Goal: Task Accomplishment & Management: Manage account settings

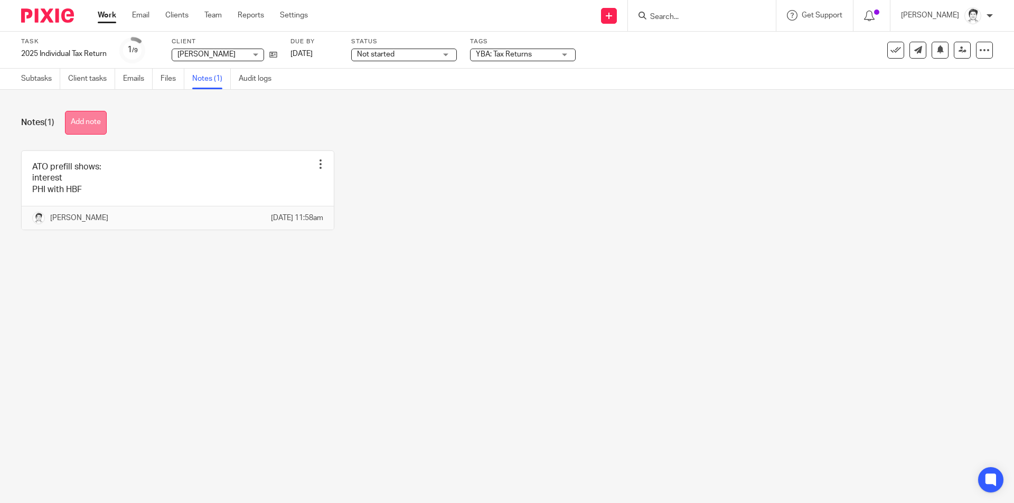
click at [76, 120] on button "Add note" at bounding box center [86, 123] width 42 height 24
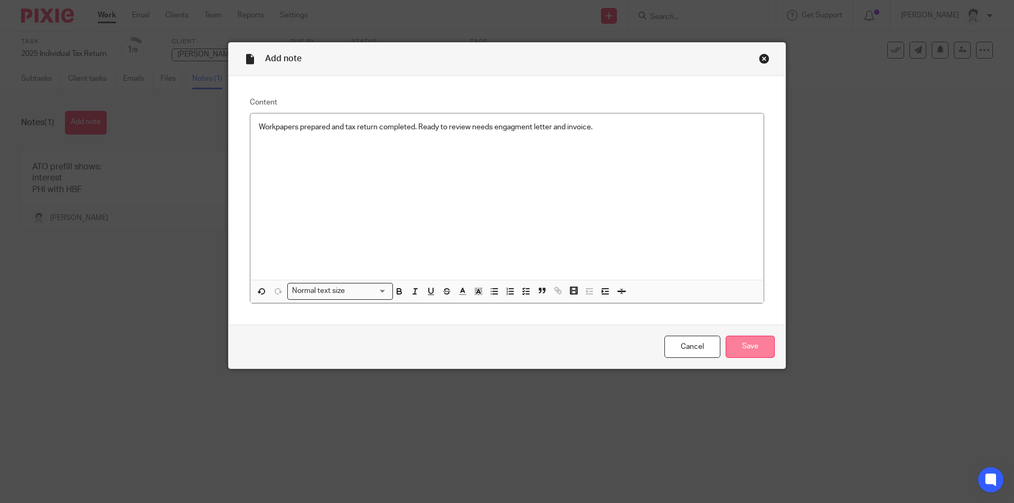
click at [759, 342] on input "Save" at bounding box center [750, 347] width 49 height 23
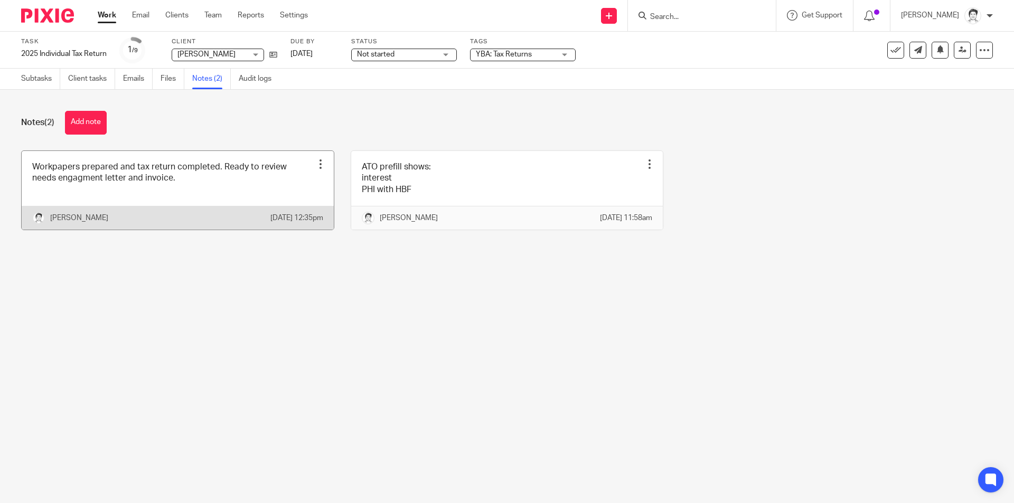
click at [315, 165] on div at bounding box center [320, 164] width 11 height 11
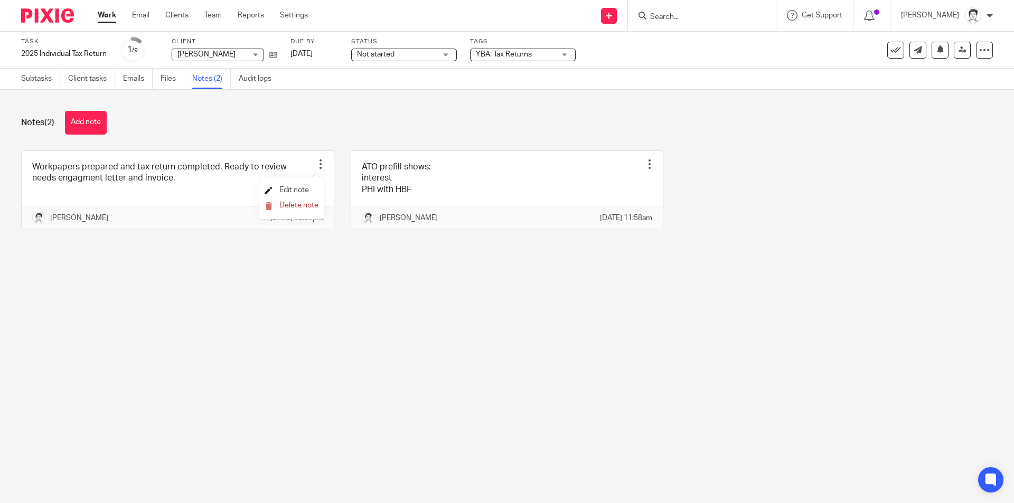
click at [296, 190] on span "Edit note" at bounding box center [294, 189] width 30 height 7
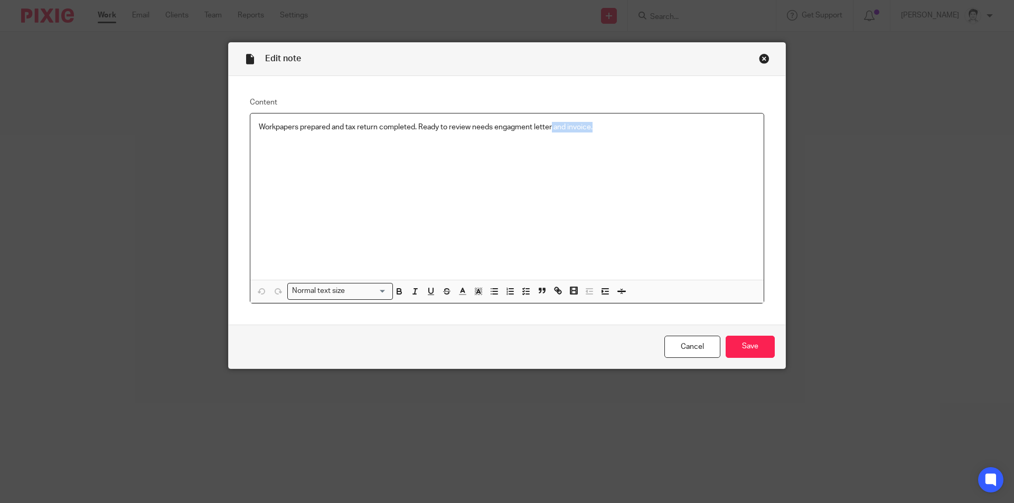
click at [703, 140] on div "Workpapers prepared and tax return completed. Ready to review needs engagment l…" at bounding box center [506, 197] width 513 height 167
drag, startPoint x: 758, startPoint y: 341, endPoint x: 763, endPoint y: 336, distance: 7.1
click at [760, 341] on input "Save" at bounding box center [750, 347] width 49 height 23
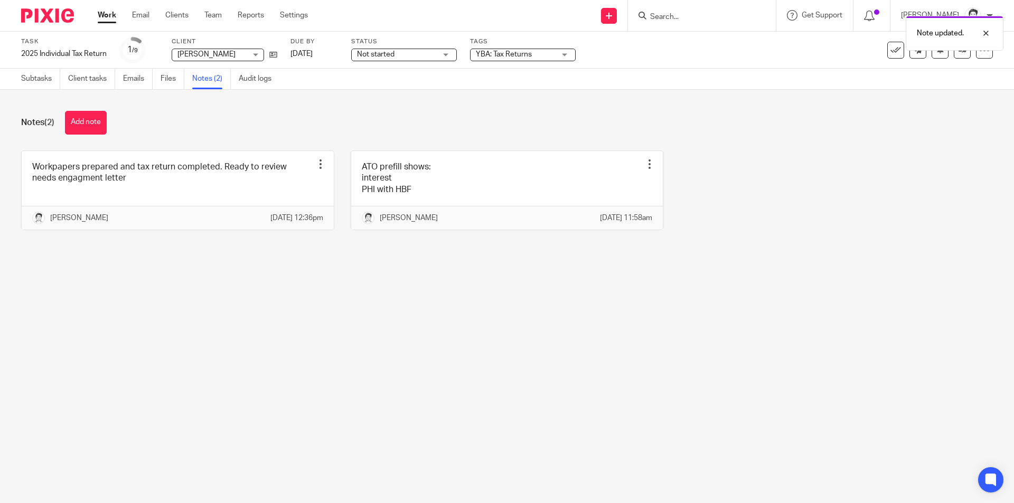
click at [413, 57] on span "Not started" at bounding box center [396, 54] width 79 height 11
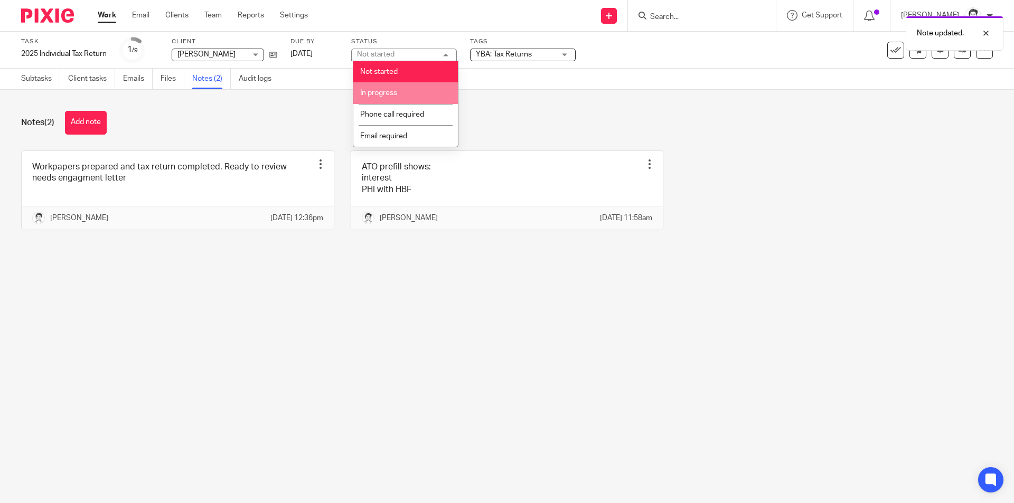
click at [405, 96] on li "In progress" at bounding box center [405, 93] width 105 height 22
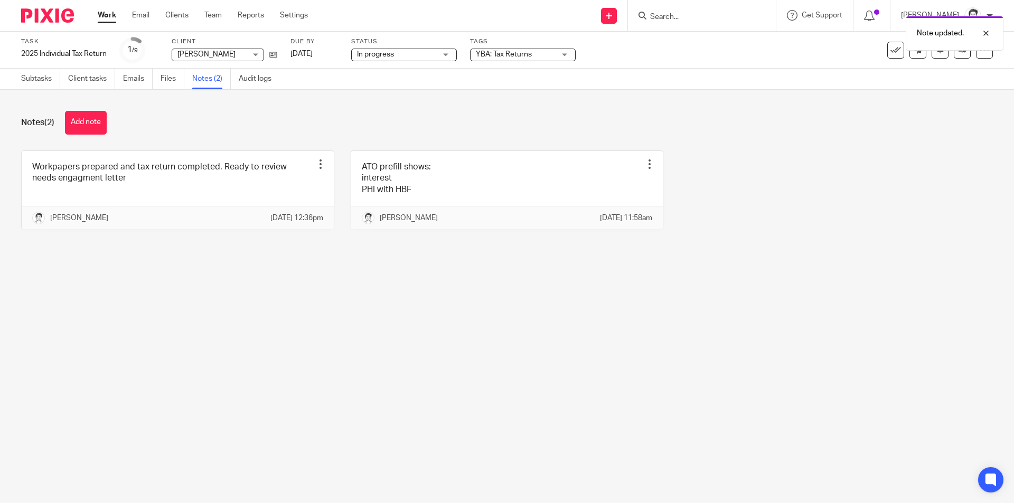
click at [552, 55] on span "YBA: Tax Returns" at bounding box center [515, 54] width 79 height 11
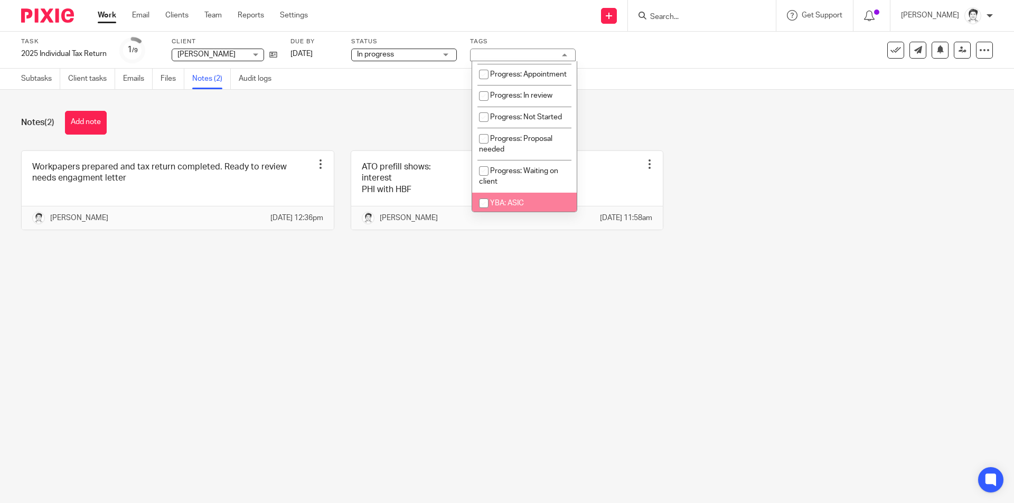
scroll to position [135, 0]
click at [524, 101] on span "Progress: In review" at bounding box center [521, 97] width 62 height 7
checkbox input "true"
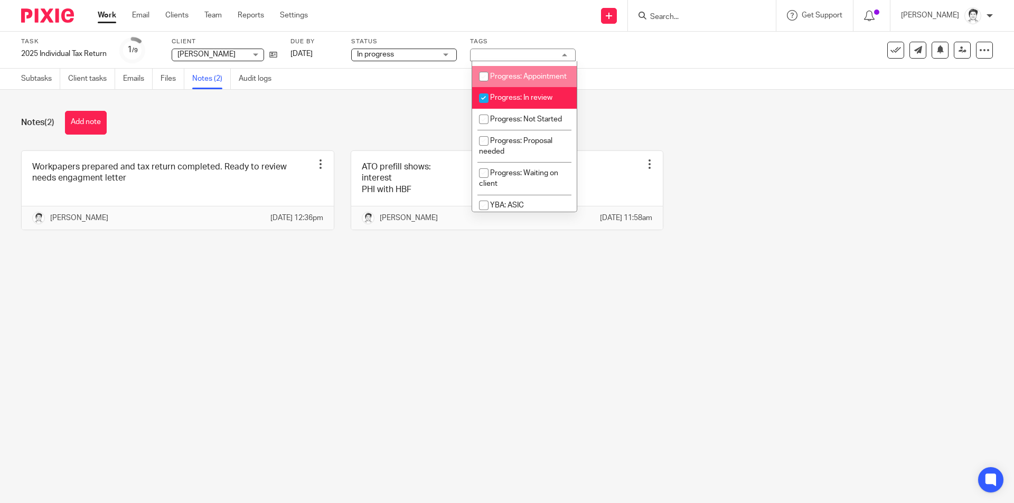
click at [357, 118] on div "Notes (2) Add note" at bounding box center [507, 123] width 972 height 24
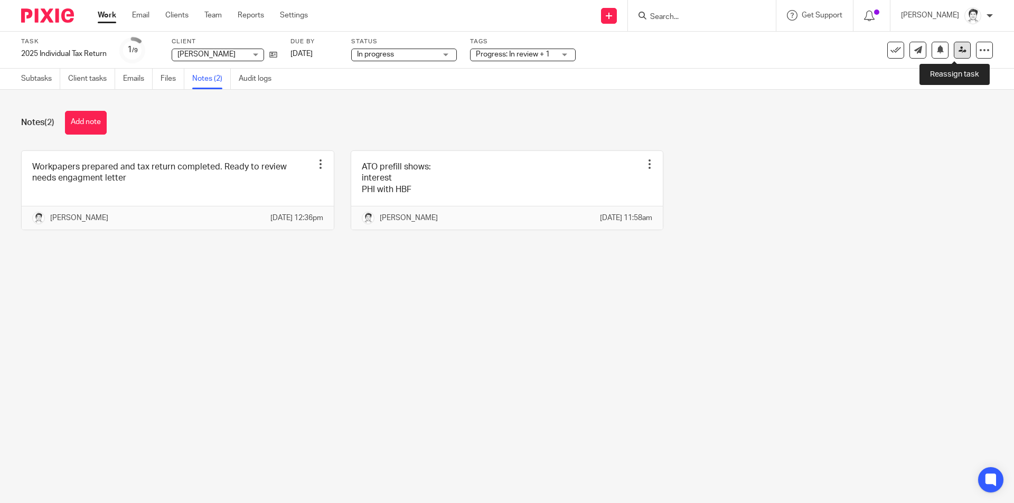
click at [959, 53] on icon at bounding box center [963, 50] width 8 height 8
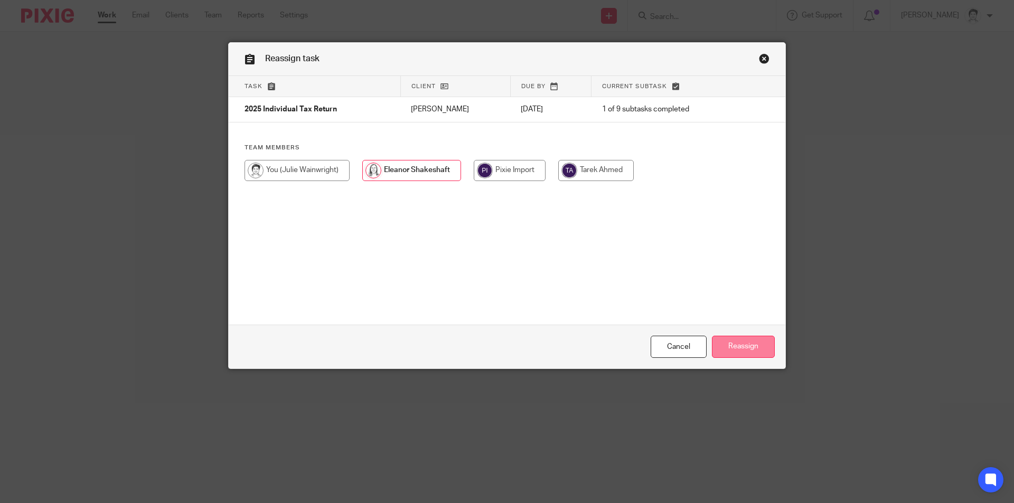
click at [732, 347] on input "Reassign" at bounding box center [743, 347] width 63 height 23
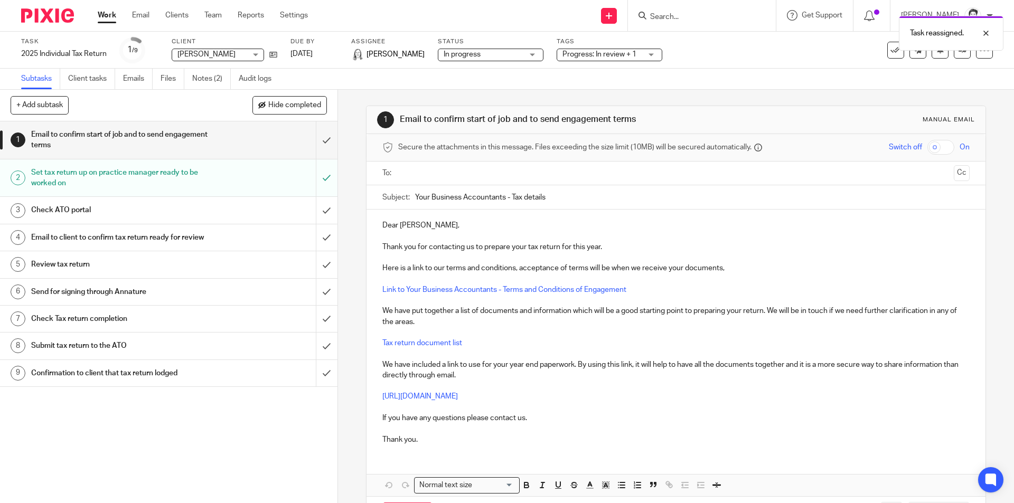
click at [65, 210] on h1 "Check ATO portal" at bounding box center [122, 210] width 183 height 16
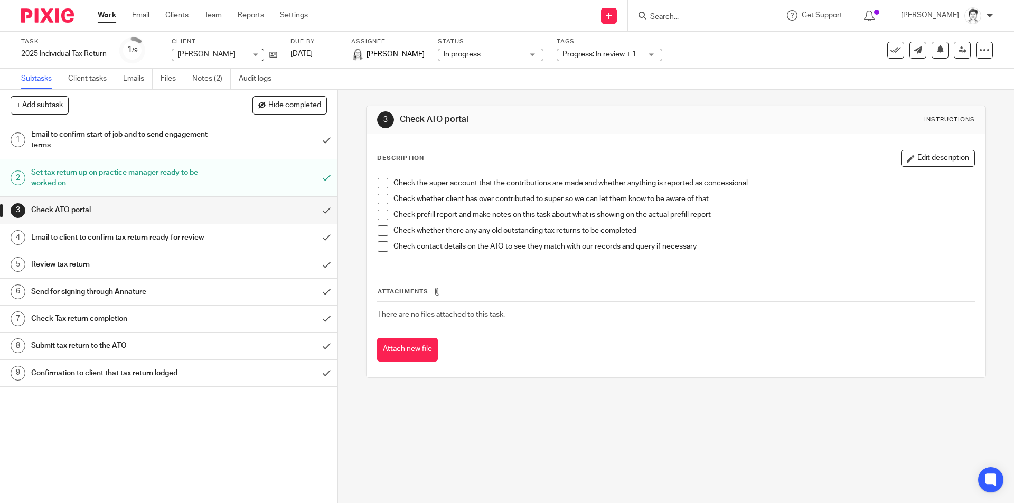
click at [381, 187] on span at bounding box center [383, 183] width 11 height 11
click at [385, 202] on span at bounding box center [383, 199] width 11 height 11
click at [383, 217] on span at bounding box center [383, 215] width 11 height 11
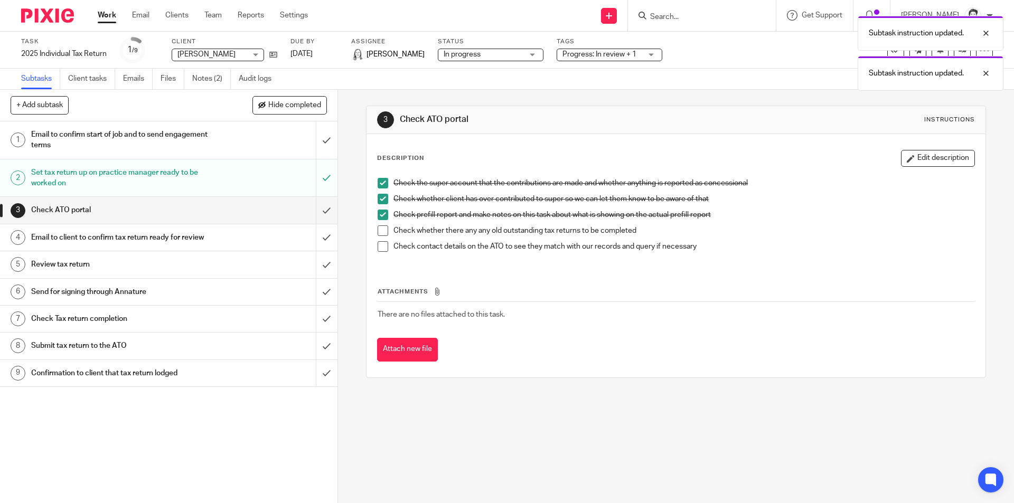
click at [381, 230] on span at bounding box center [383, 231] width 11 height 11
drag, startPoint x: 379, startPoint y: 246, endPoint x: 389, endPoint y: 233, distance: 16.2
click at [380, 245] on span at bounding box center [383, 246] width 11 height 11
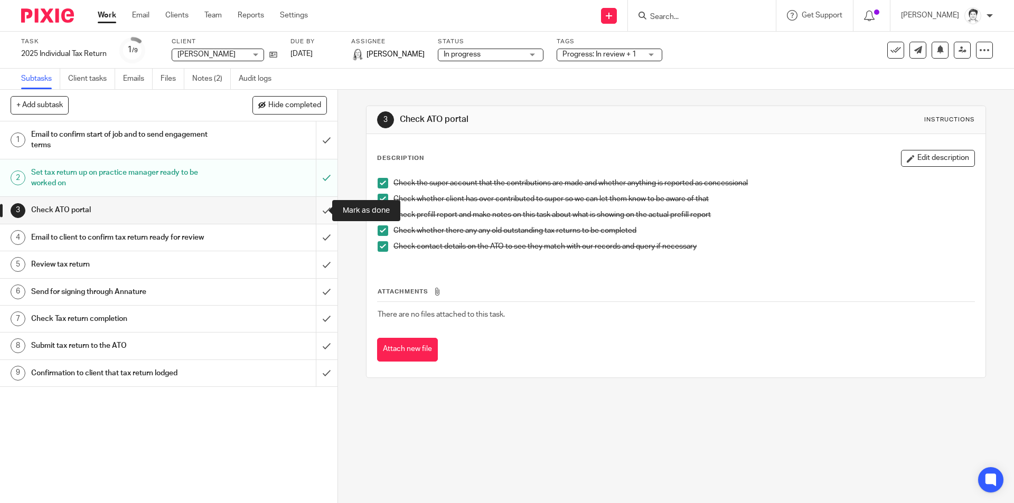
click at [320, 209] on input "submit" at bounding box center [169, 210] width 338 height 26
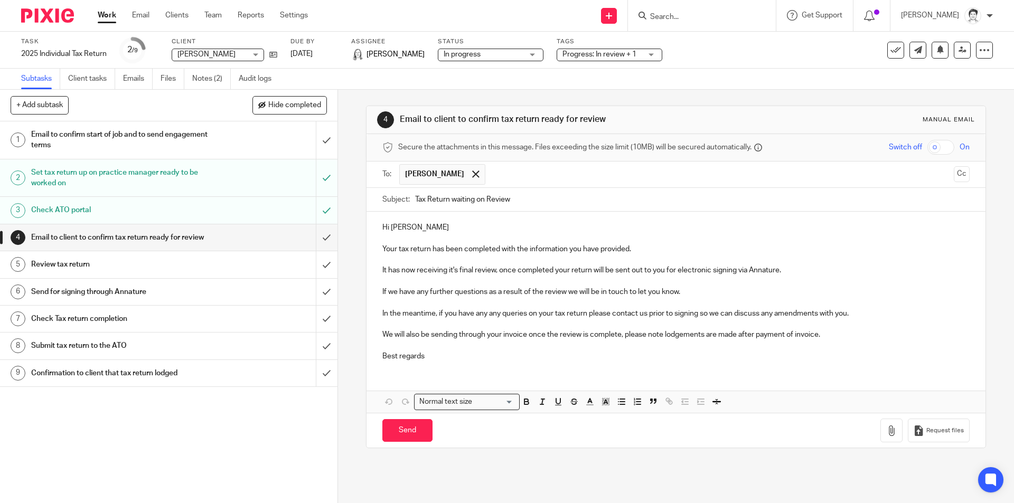
click at [565, 251] on p "Your tax return has been completed with the information you have provided." at bounding box center [675, 249] width 587 height 11
drag, startPoint x: 568, startPoint y: 250, endPoint x: 698, endPoint y: 237, distance: 130.6
click at [697, 248] on p "Your tax return has been completed with the information you have provided." at bounding box center [675, 249] width 587 height 11
drag, startPoint x: 788, startPoint y: 269, endPoint x: 793, endPoint y: 269, distance: 5.8
click at [788, 269] on p "It has now receiving it's final review, once completed your return will be sent…" at bounding box center [675, 270] width 587 height 11
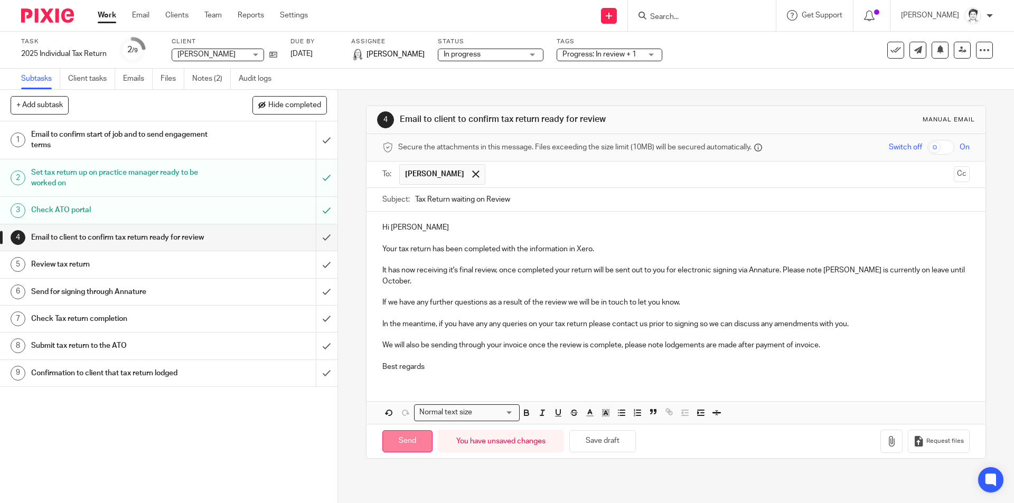
click at [403, 444] on input "Send" at bounding box center [407, 442] width 50 height 23
type input "Sent"
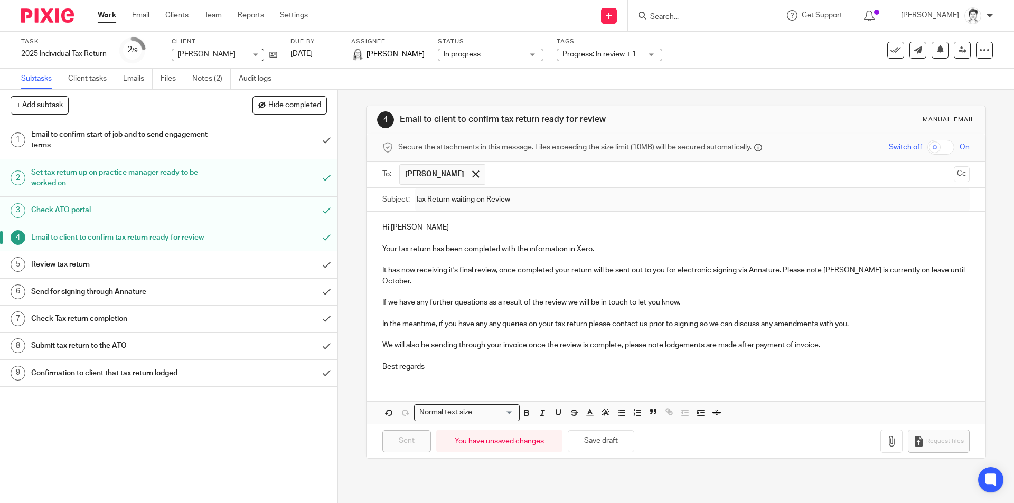
click at [689, 20] on input "Search" at bounding box center [696, 18] width 95 height 10
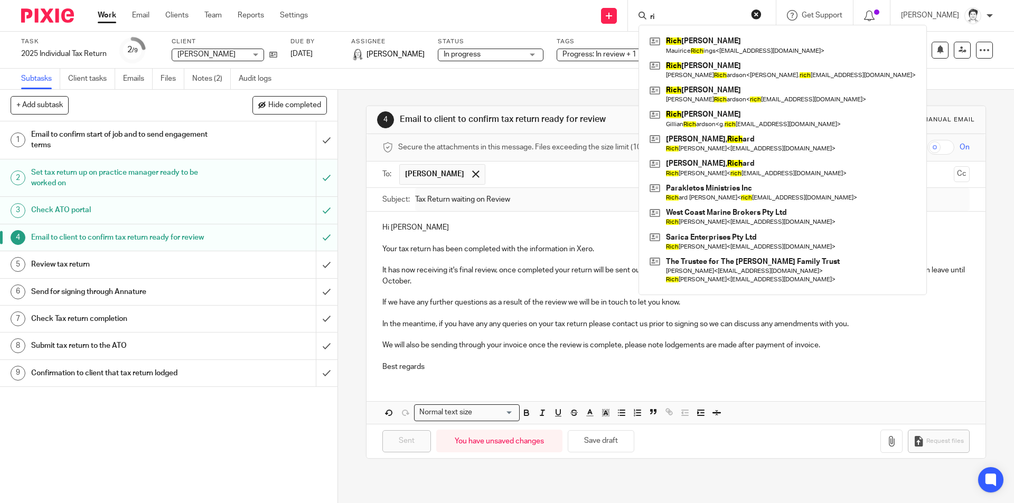
type input "r"
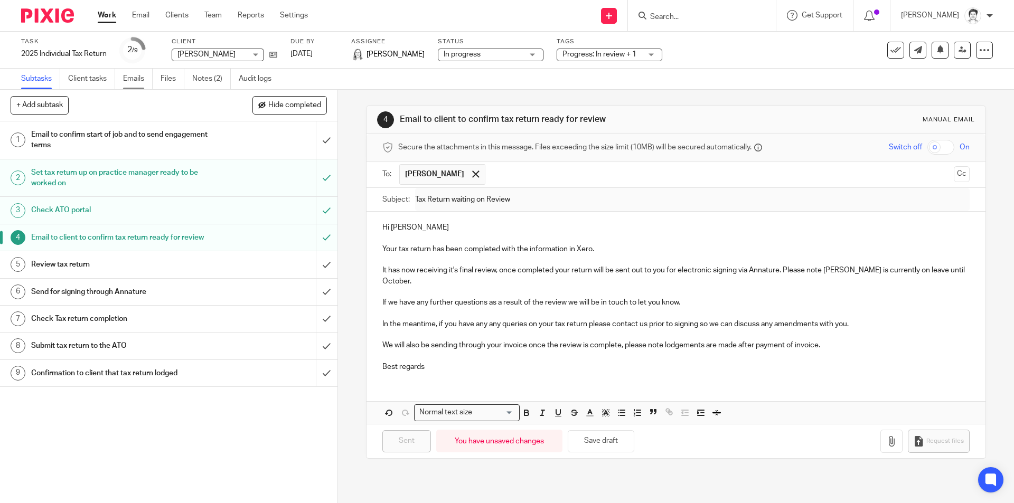
drag, startPoint x: 136, startPoint y: 79, endPoint x: 145, endPoint y: 85, distance: 10.9
click at [136, 80] on link "Emails" at bounding box center [138, 79] width 30 height 21
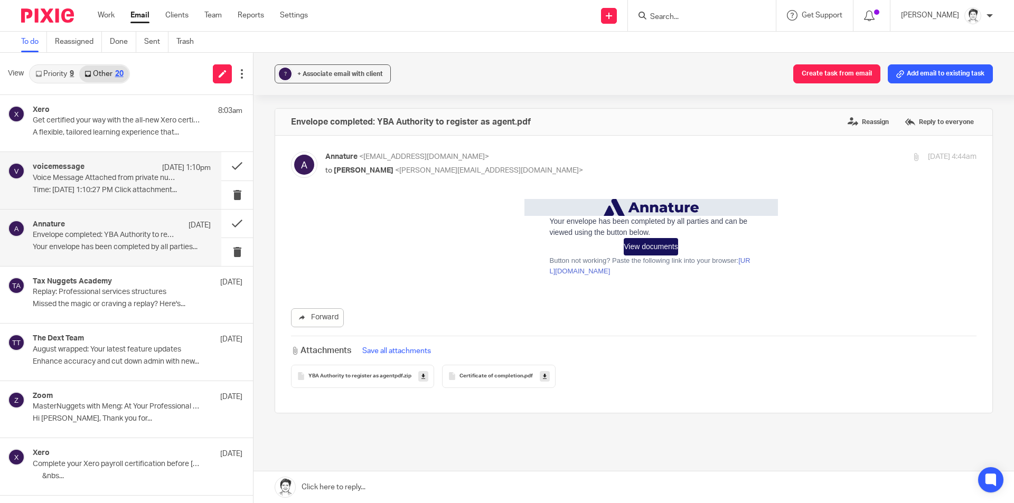
click at [102, 185] on div "voicemessage 16 Sep 1:10pm Voice Message Attached from private number Time: Sep…" at bounding box center [122, 180] width 178 height 35
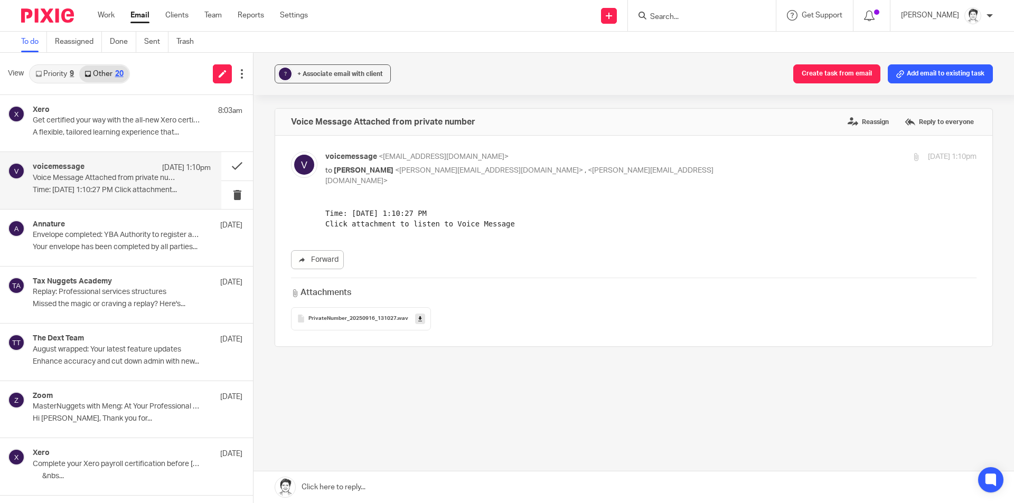
click at [682, 33] on div "To do Reassigned Done Sent Trash" at bounding box center [507, 42] width 1014 height 21
click at [683, 21] on input "Search" at bounding box center [696, 18] width 95 height 10
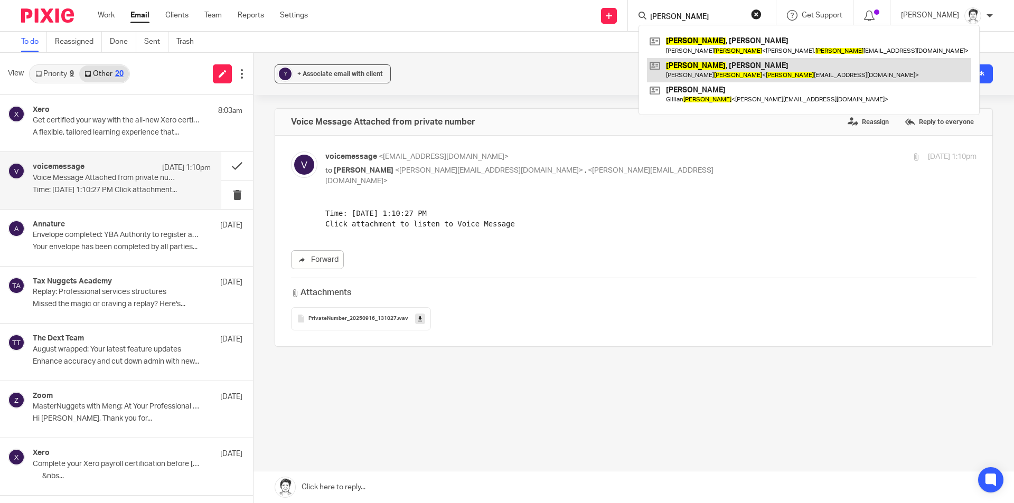
type input "richardson"
click at [688, 81] on link at bounding box center [809, 70] width 324 height 24
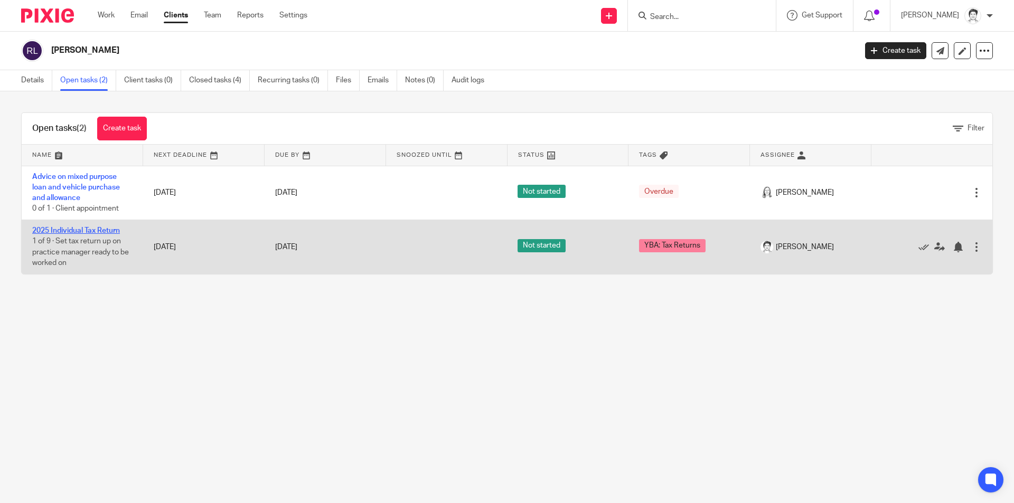
click at [80, 231] on link "2025 Individual Tax Return" at bounding box center [76, 230] width 88 height 7
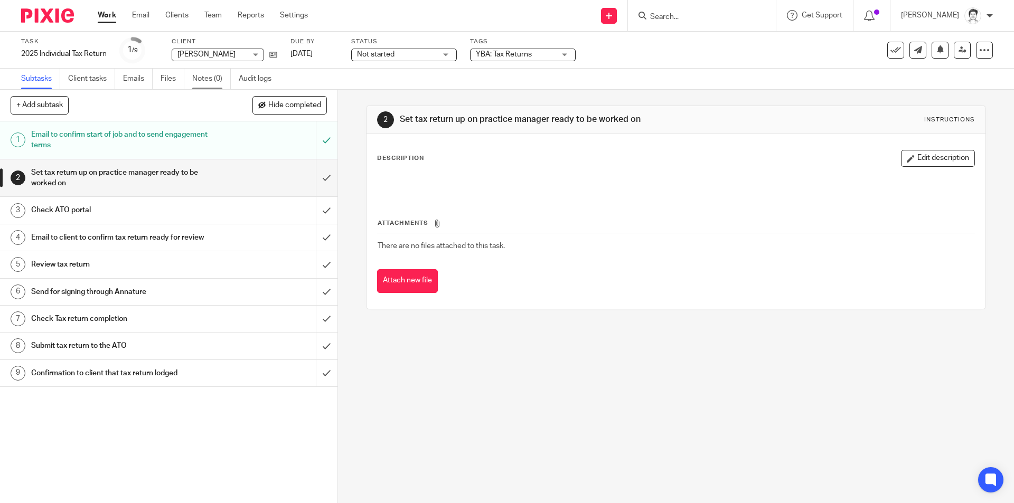
click at [195, 80] on link "Notes (0)" at bounding box center [211, 79] width 39 height 21
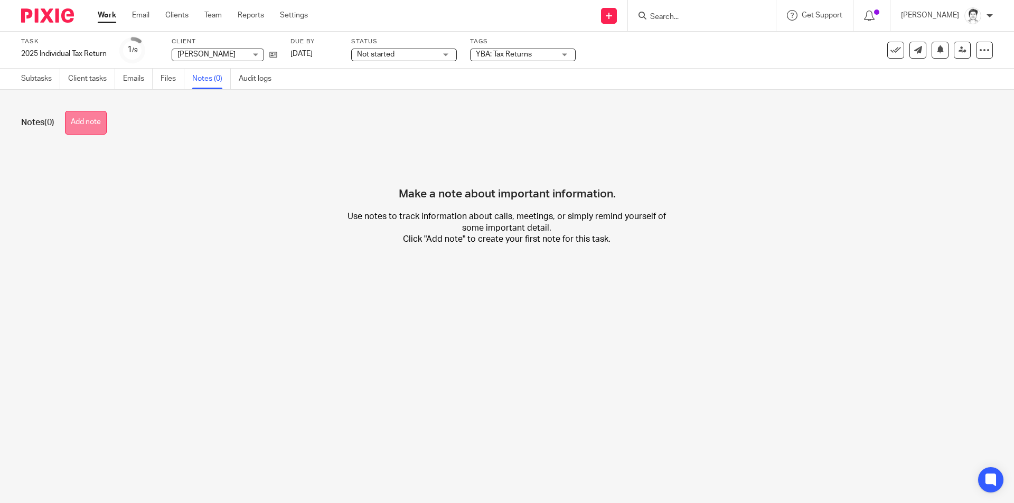
click at [84, 125] on button "Add note" at bounding box center [86, 123] width 42 height 24
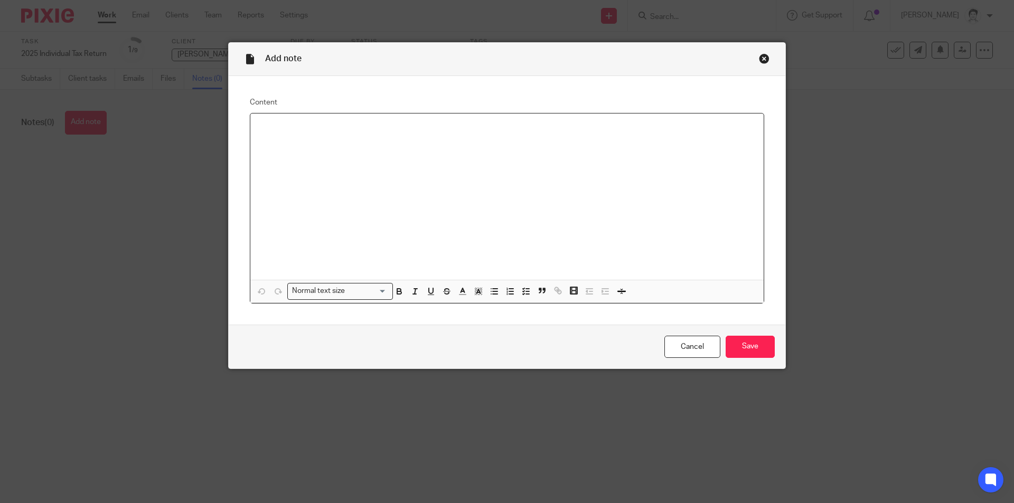
click at [327, 140] on div at bounding box center [506, 197] width 513 height 167
click at [286, 146] on div "ATO prefill shows:" at bounding box center [506, 197] width 513 height 167
click at [493, 294] on line "button" at bounding box center [495, 294] width 5 height 0
drag, startPoint x: 267, startPoint y: 138, endPoint x: 274, endPoint y: 140, distance: 7.2
click at [268, 138] on ul at bounding box center [507, 138] width 497 height 11
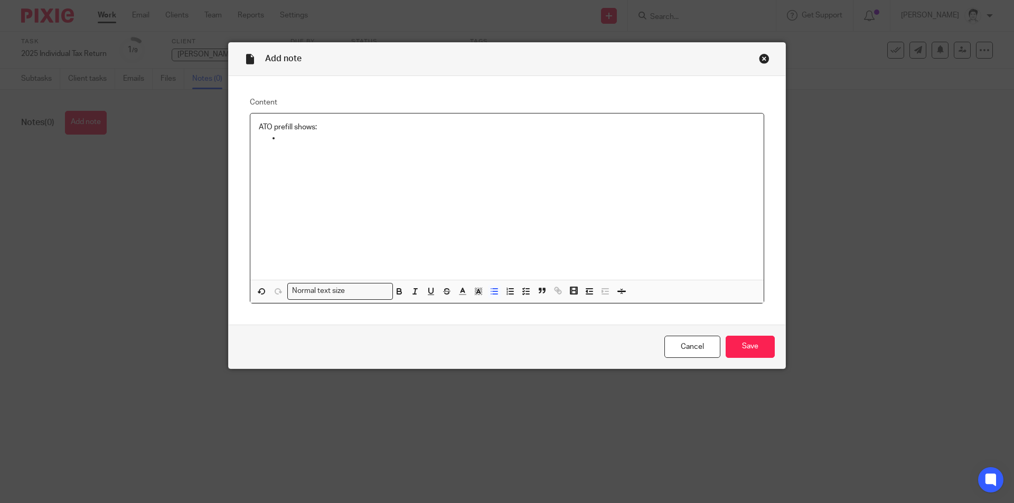
click at [283, 146] on div "ATO prefill shows:" at bounding box center [506, 197] width 513 height 167
click at [752, 342] on input "Save" at bounding box center [750, 347] width 49 height 23
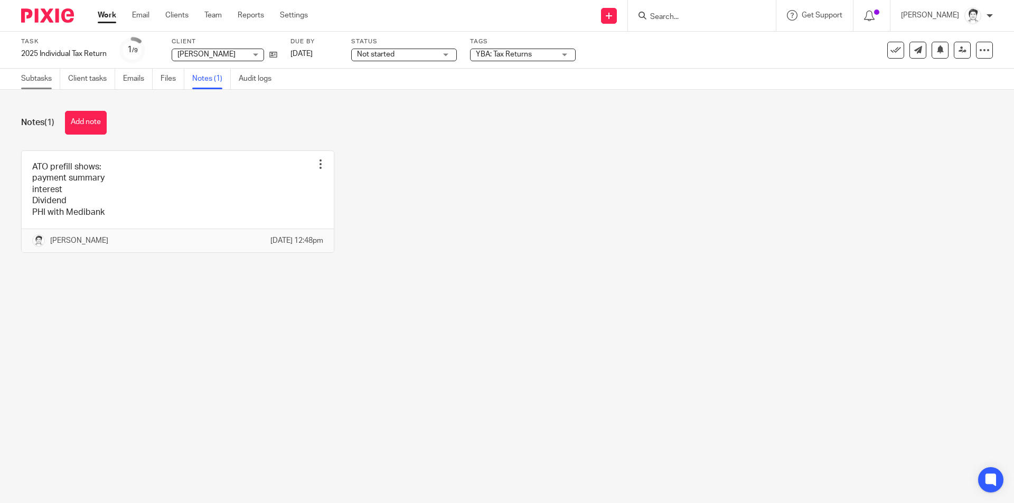
click at [47, 79] on link "Subtasks" at bounding box center [40, 79] width 39 height 21
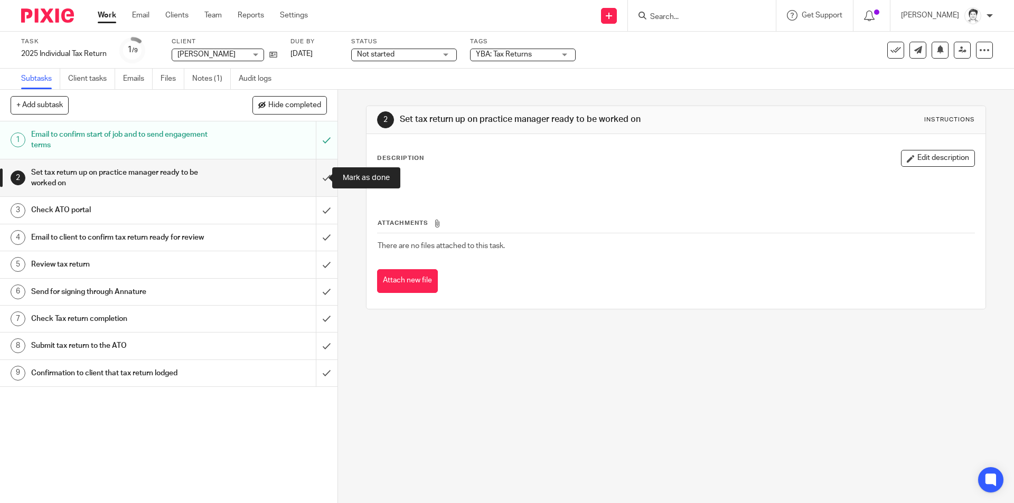
click at [317, 179] on input "submit" at bounding box center [169, 179] width 338 height 38
click at [92, 209] on h1 "Check ATO portal" at bounding box center [122, 210] width 183 height 16
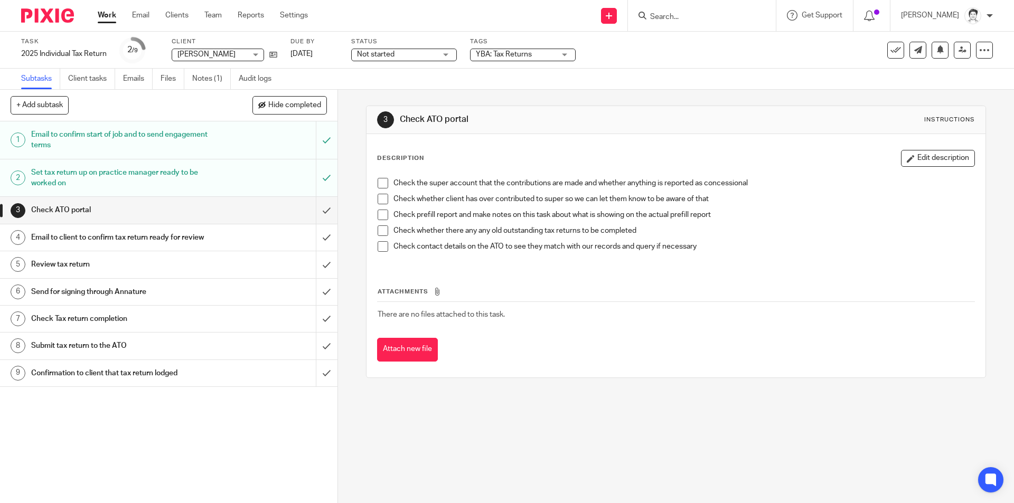
click at [378, 181] on span at bounding box center [383, 183] width 11 height 11
drag, startPoint x: 378, startPoint y: 196, endPoint x: 381, endPoint y: 201, distance: 5.7
click at [379, 196] on span at bounding box center [383, 199] width 11 height 11
click at [381, 212] on span at bounding box center [383, 215] width 11 height 11
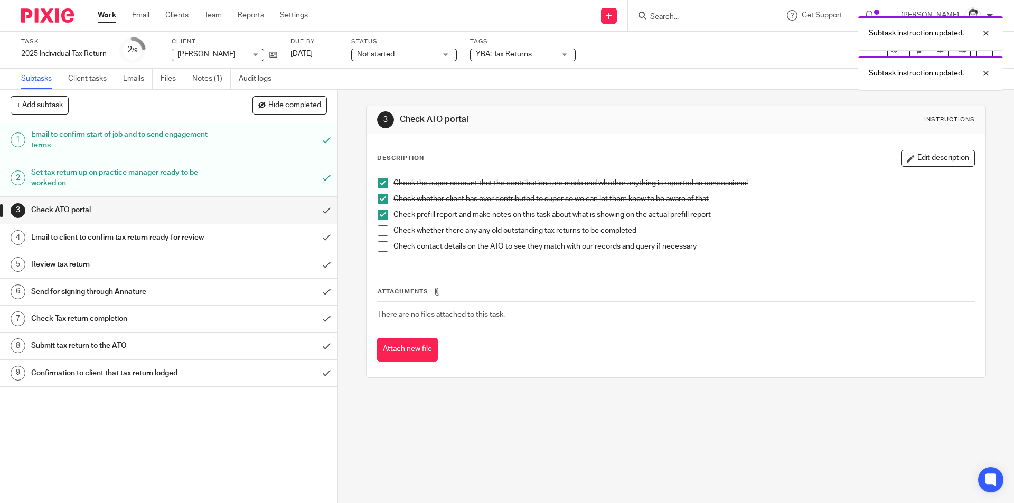
click at [380, 233] on span at bounding box center [383, 231] width 11 height 11
click at [380, 249] on span at bounding box center [383, 246] width 11 height 11
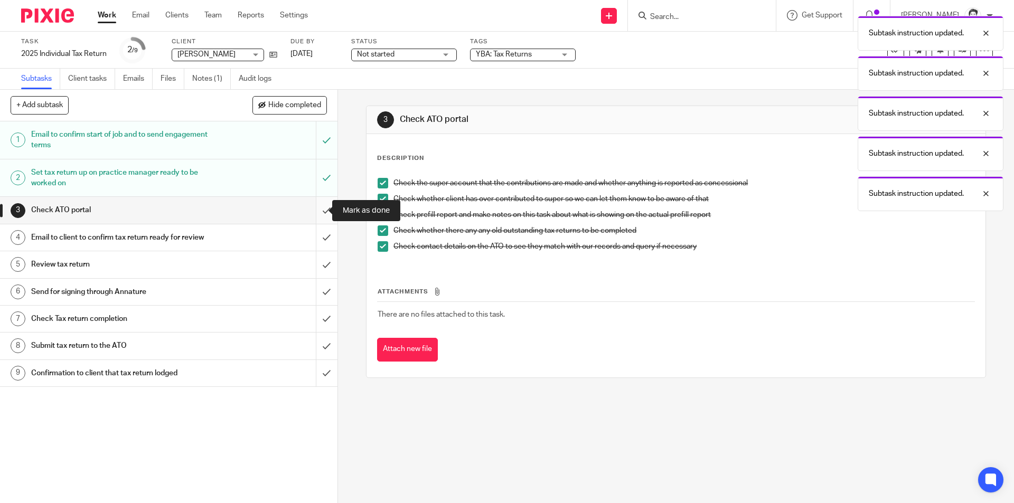
click at [308, 213] on input "submit" at bounding box center [169, 210] width 338 height 26
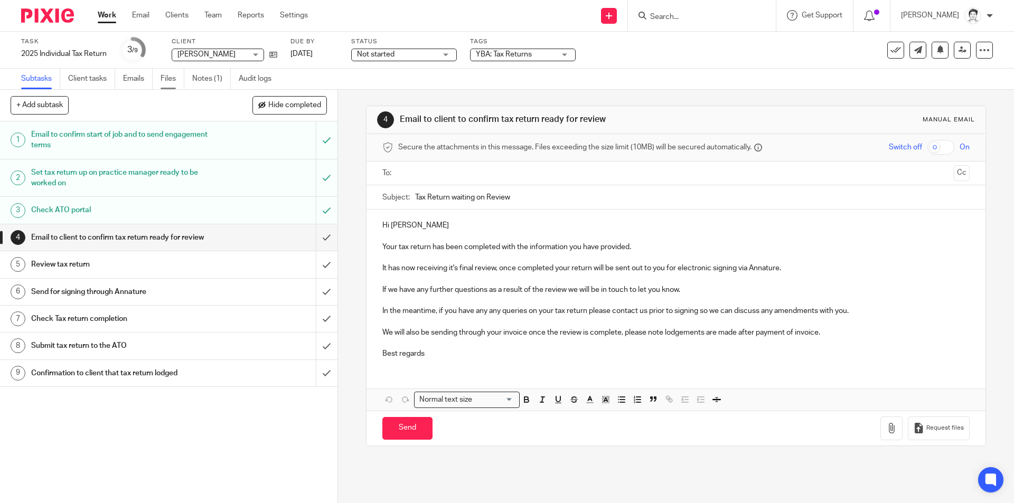
click at [171, 80] on link "Files" at bounding box center [173, 79] width 24 height 21
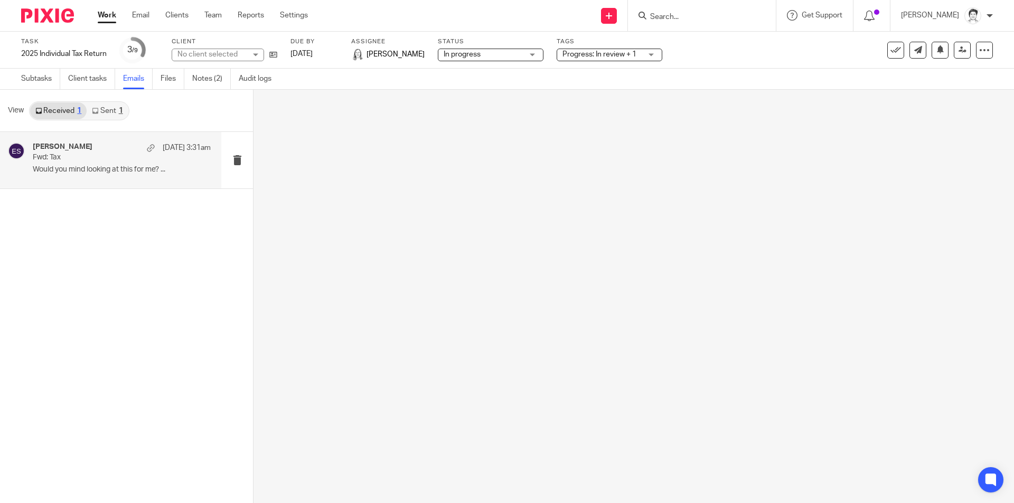
click at [95, 155] on p "Fwd: Tax" at bounding box center [104, 157] width 143 height 9
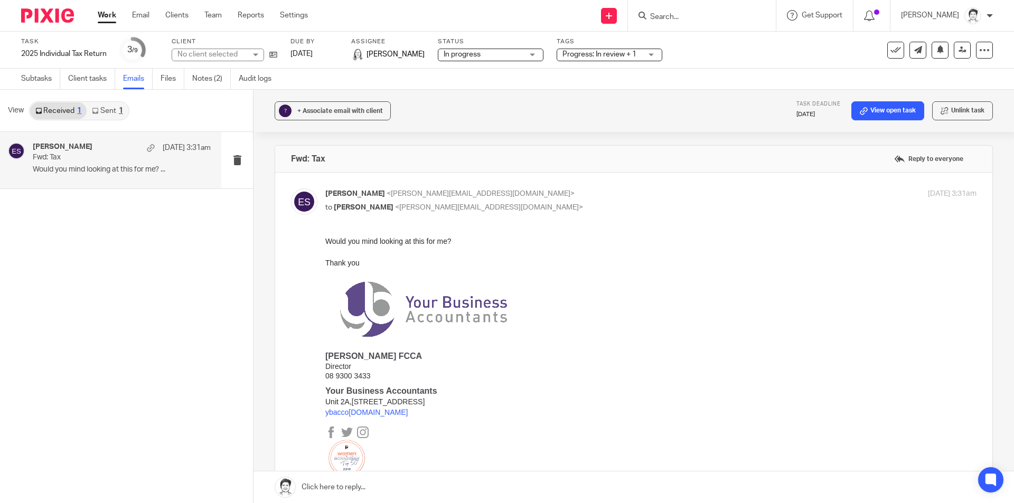
click at [66, 165] on div "[PERSON_NAME] [DATE] 3:31am Fwd: Tax Would you mind looking at this for me? ..." at bounding box center [122, 160] width 178 height 35
click at [106, 111] on link "Sent 1" at bounding box center [107, 110] width 41 height 17
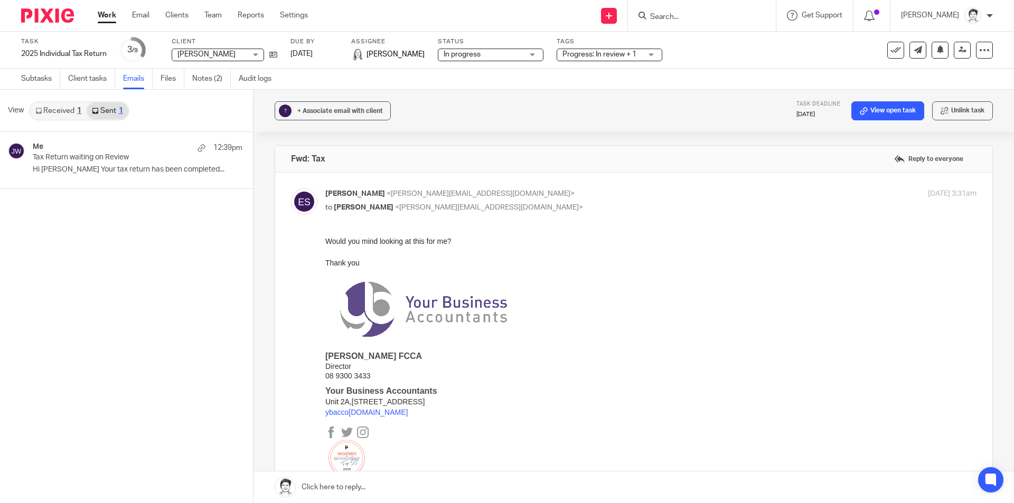
click at [677, 14] on input "Search" at bounding box center [696, 18] width 95 height 10
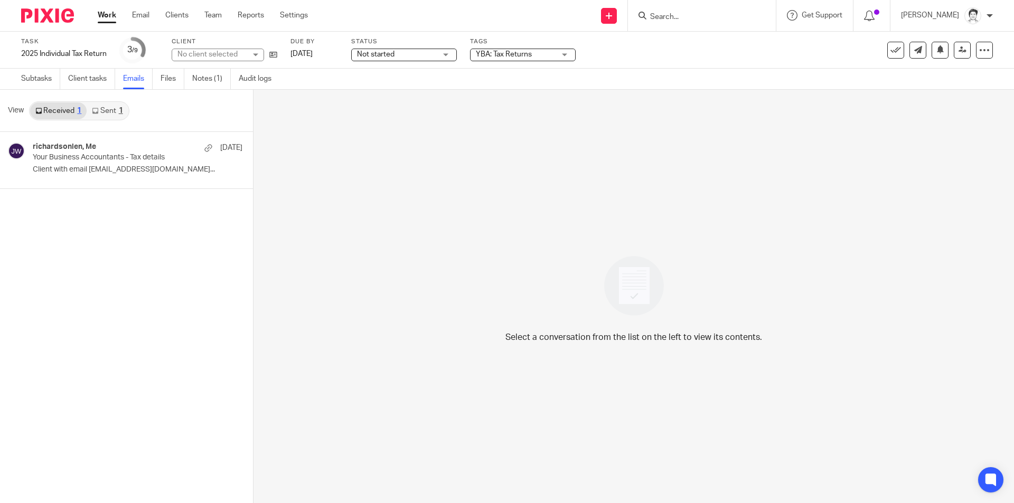
click at [108, 115] on link "Sent 1" at bounding box center [107, 110] width 41 height 17
click at [75, 163] on div "richardsonlen, Me [DATE] Your Business Accountants - Tax details Client with em…" at bounding box center [122, 160] width 178 height 35
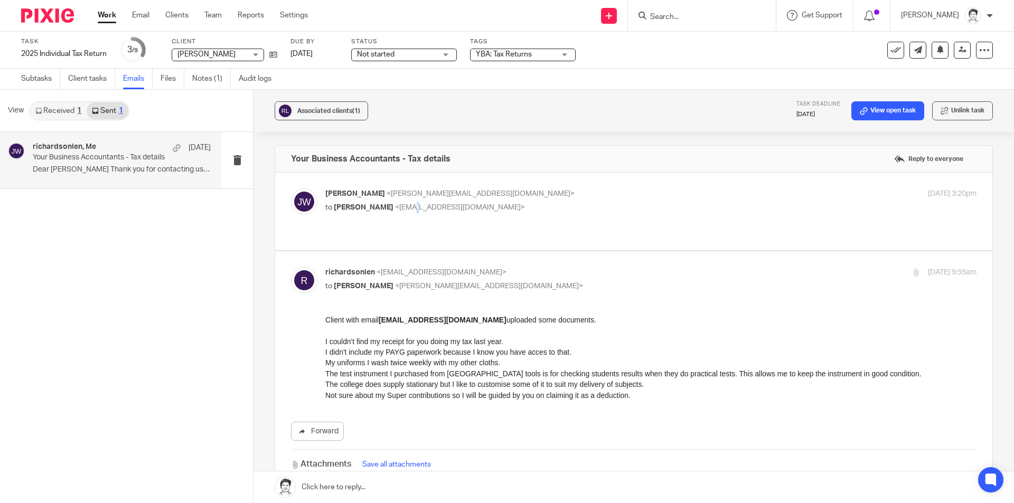
drag, startPoint x: 419, startPoint y: 218, endPoint x: 425, endPoint y: 218, distance: 5.8
click at [425, 218] on div "[PERSON_NAME] <[PERSON_NAME][EMAIL_ADDRESS][DOMAIN_NAME]> to [PERSON_NAME] <[EM…" at bounding box center [634, 212] width 686 height 46
click at [427, 205] on span "<[EMAIL_ADDRESS][DOMAIN_NAME]>" at bounding box center [460, 207] width 130 height 7
checkbox input "true"
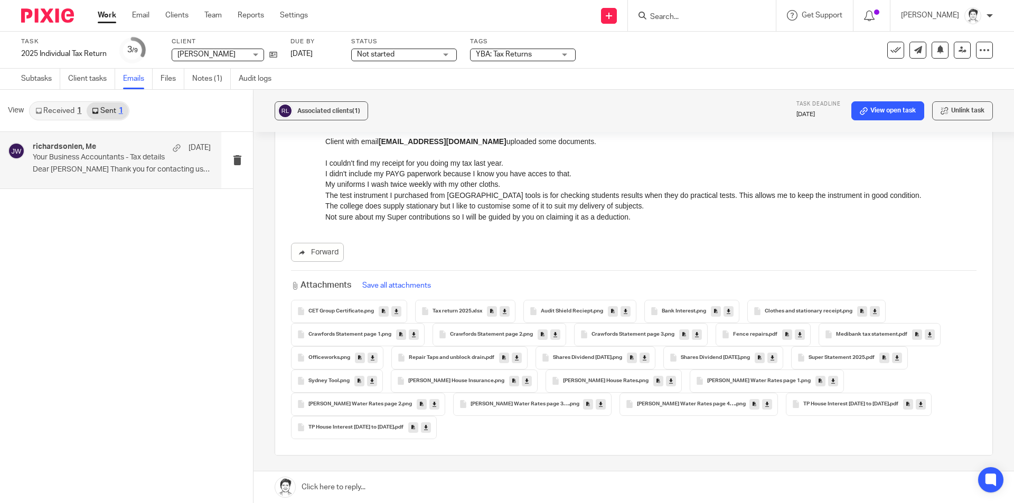
scroll to position [522, 0]
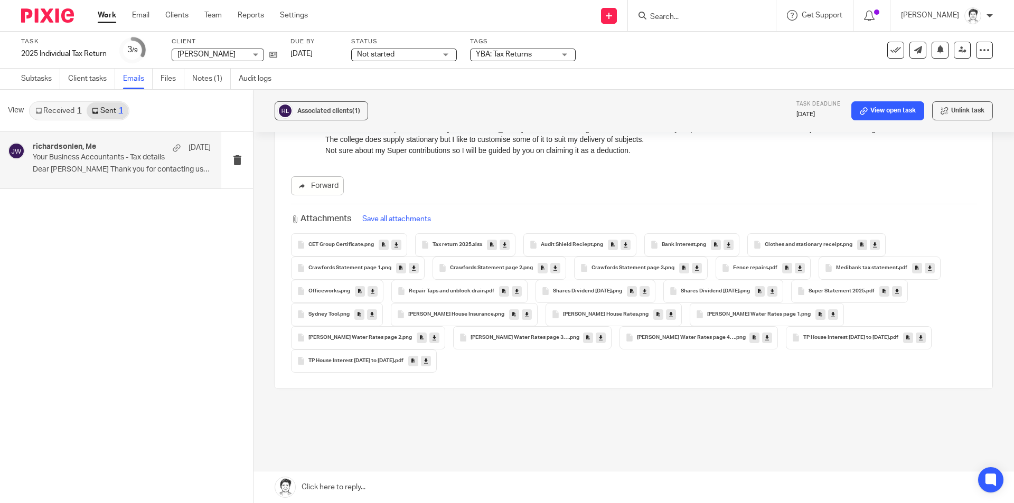
click at [846, 293] on span "Super Statement 2025" at bounding box center [837, 291] width 57 height 6
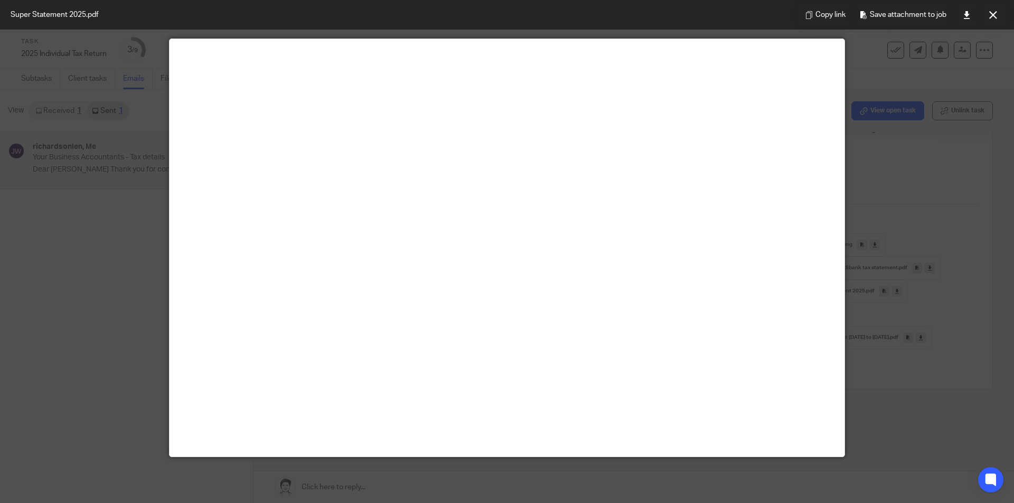
scroll to position [74, 0]
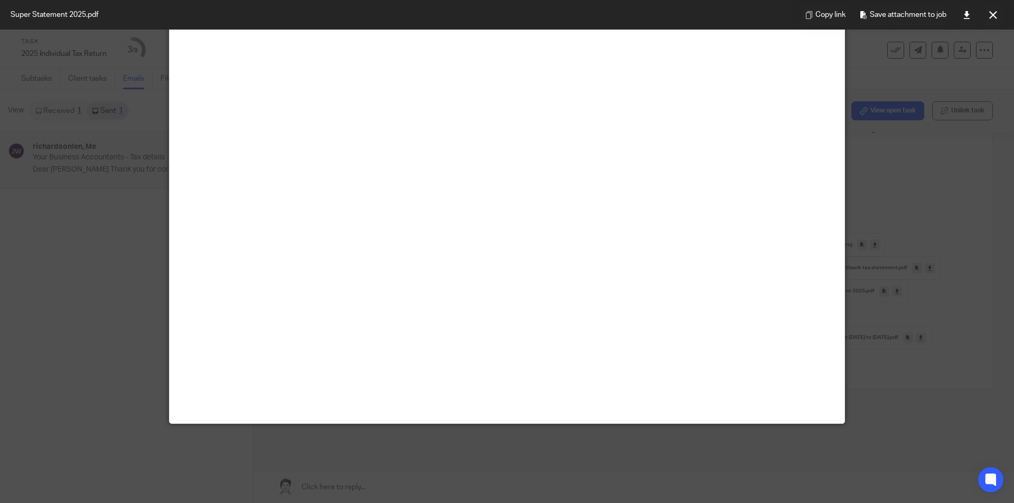
click at [992, 16] on icon at bounding box center [993, 15] width 8 height 8
